Goal: Task Accomplishment & Management: Manage account settings

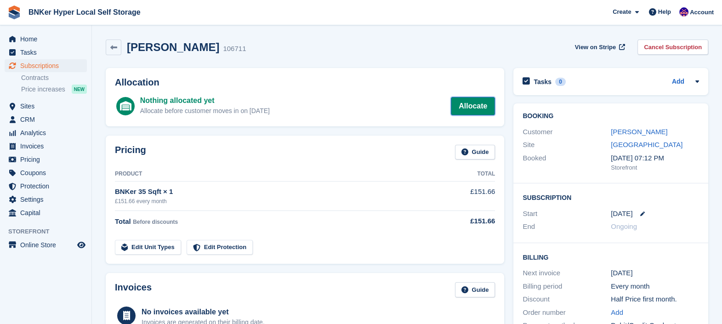
click at [469, 102] on link "Allocate" at bounding box center [473, 106] width 44 height 18
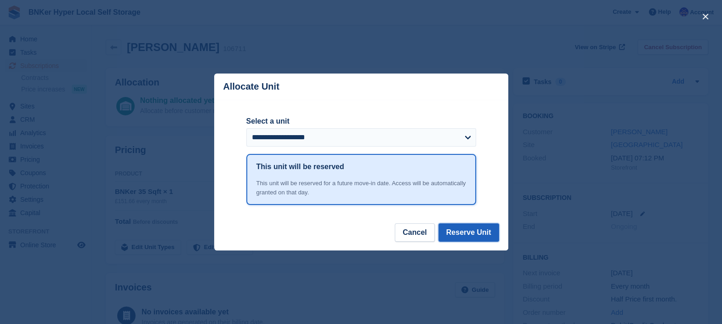
click at [471, 234] on button "Reserve Unit" at bounding box center [468, 232] width 61 height 18
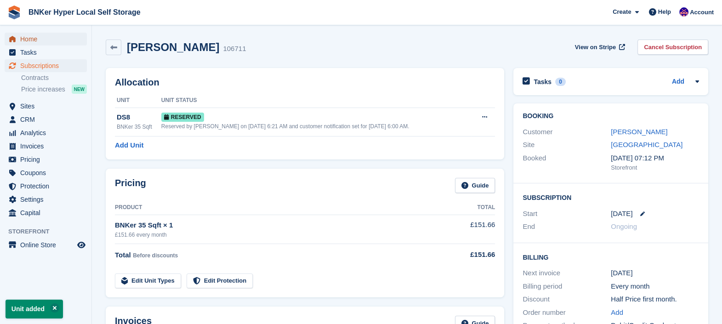
click at [34, 33] on span "Home" at bounding box center [47, 39] width 55 height 13
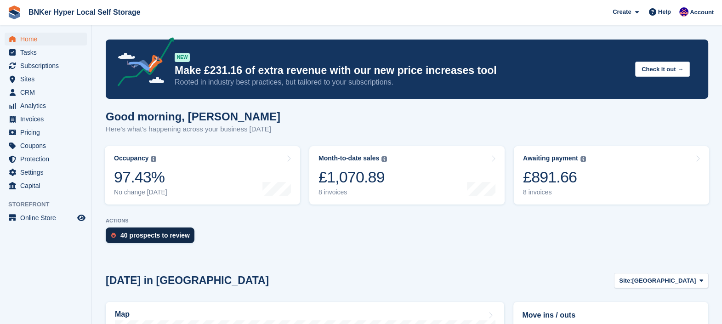
click at [157, 232] on div "40 prospects to review" at bounding box center [154, 235] width 69 height 7
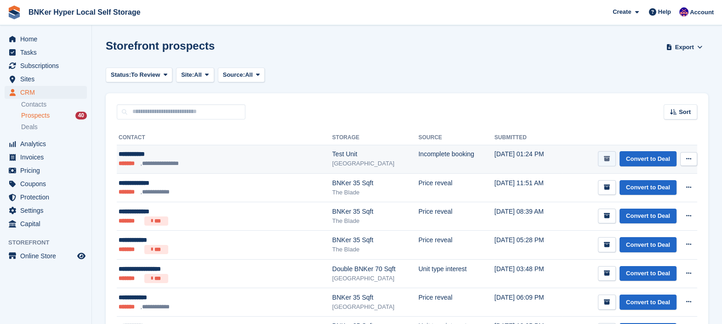
click at [610, 158] on icon "submit" at bounding box center [607, 159] width 6 height 6
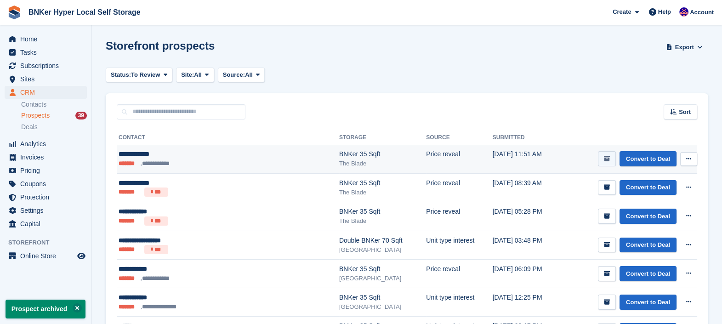
click at [610, 159] on icon "submit" at bounding box center [607, 159] width 6 height 6
